Goal: Entertainment & Leisure: Consume media (video, audio)

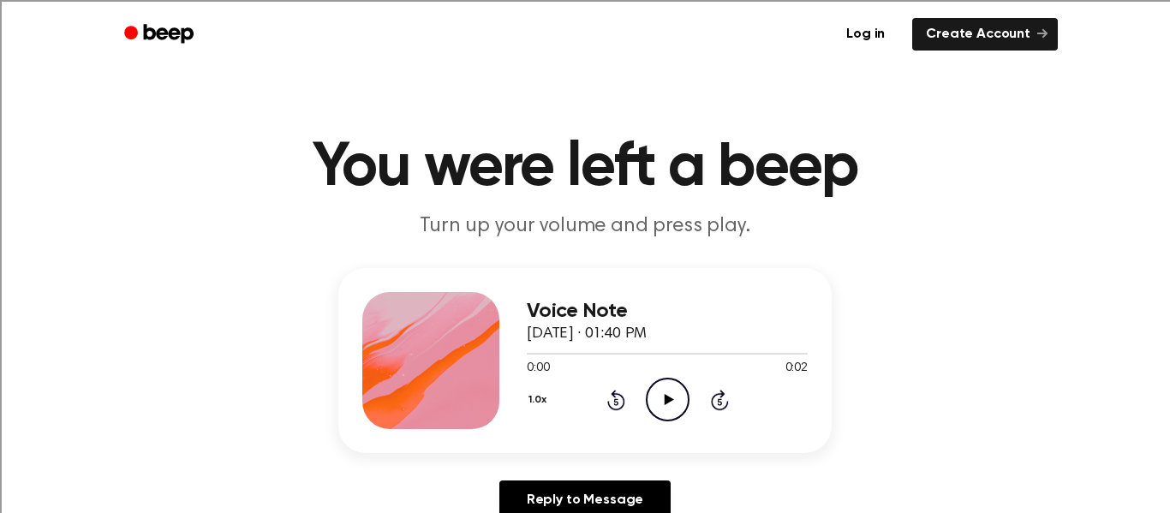
click at [412, 198] on h1 "You were left a beep" at bounding box center [584, 168] width 877 height 62
click at [663, 411] on icon "Play Audio" at bounding box center [668, 400] width 44 height 44
click at [672, 406] on icon "Play Audio" at bounding box center [668, 400] width 44 height 44
click at [657, 400] on icon "Play Audio" at bounding box center [668, 400] width 44 height 44
